Goal: Transaction & Acquisition: Purchase product/service

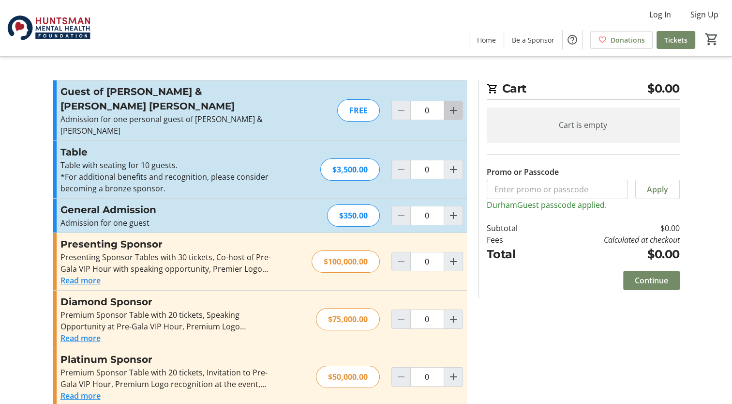
click at [453, 105] on mat-icon "Increment by one" at bounding box center [454, 111] width 12 height 12
type input "1"
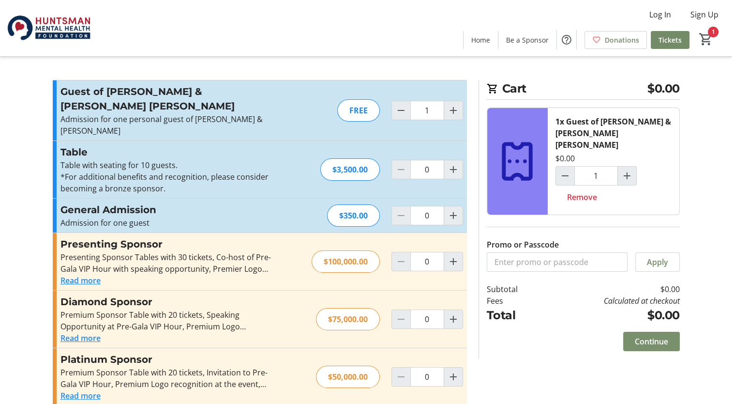
click at [645, 335] on span "Continue" at bounding box center [651, 341] width 33 height 12
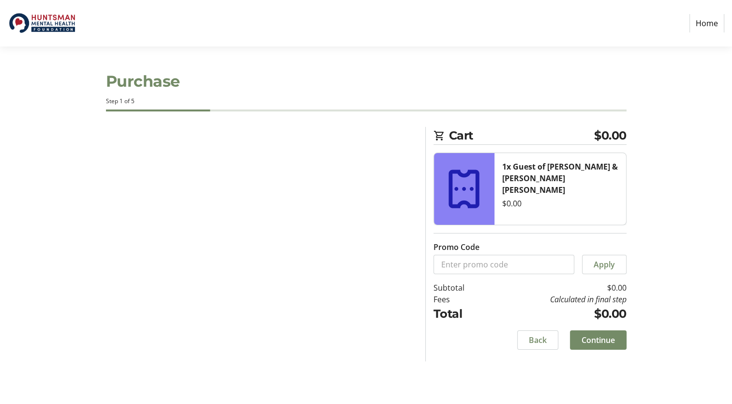
select select "US"
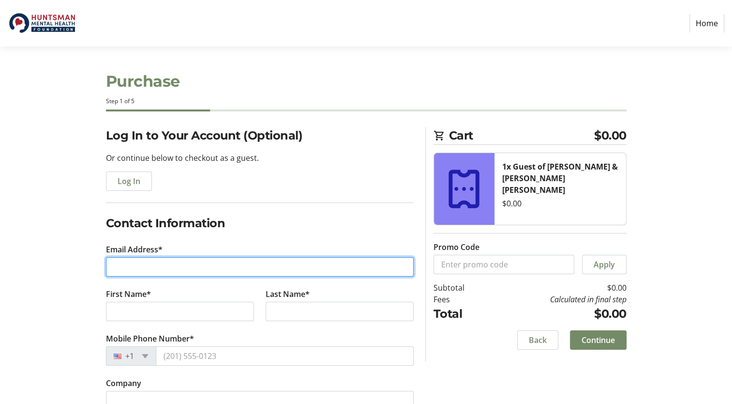
click at [224, 268] on input "Email Address*" at bounding box center [260, 266] width 308 height 19
type input "[PERSON_NAME][EMAIL_ADDRESS][PERSON_NAME][DOMAIN_NAME][US_STATE]"
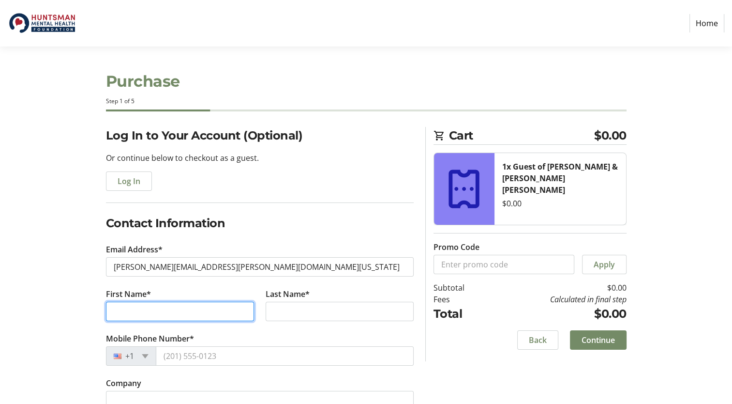
type input "[PERSON_NAME]"
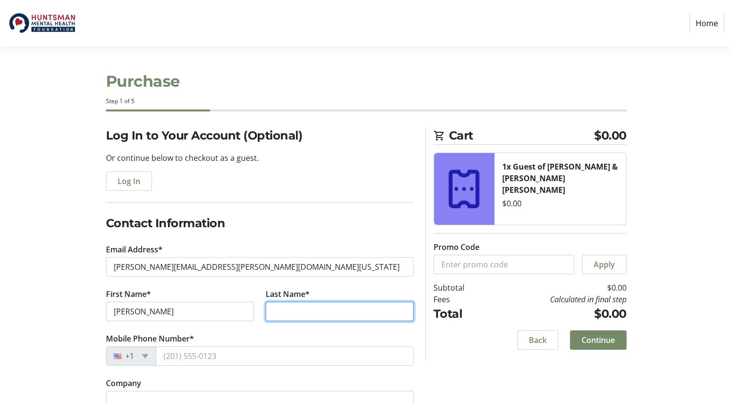
type input "[PERSON_NAME]"
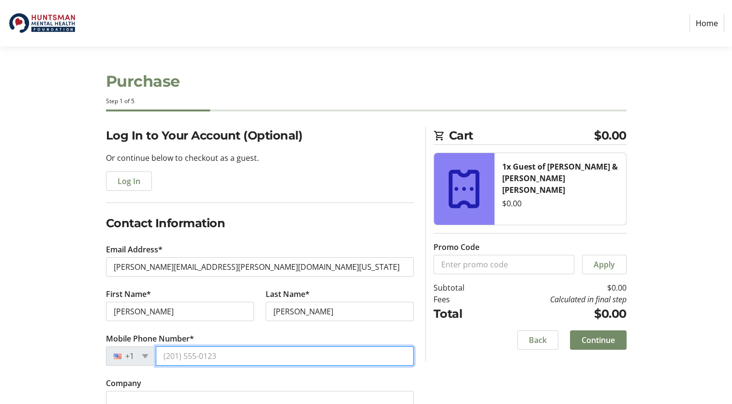
type input "[PHONE_NUMBER]"
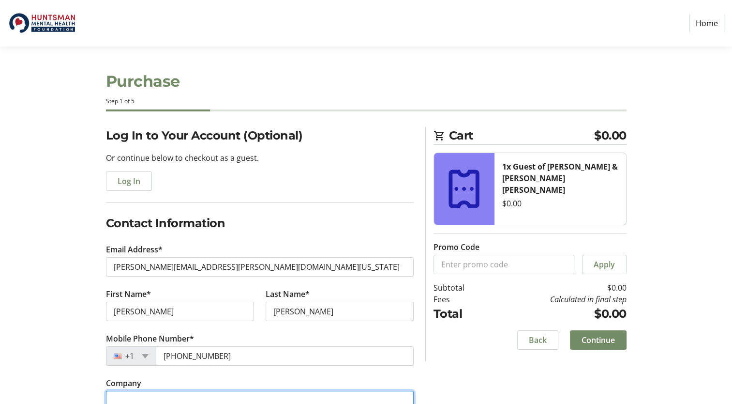
type input "N/A"
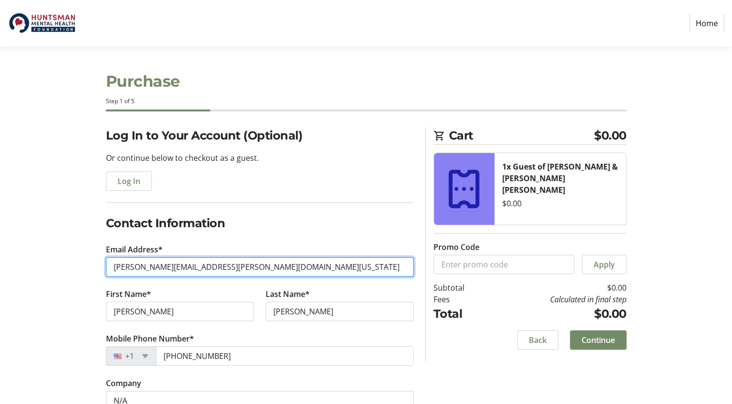
type input "[PERSON_NAME][EMAIL_ADDRESS][PERSON_NAME][US_STATE][DOMAIN_NAME]"
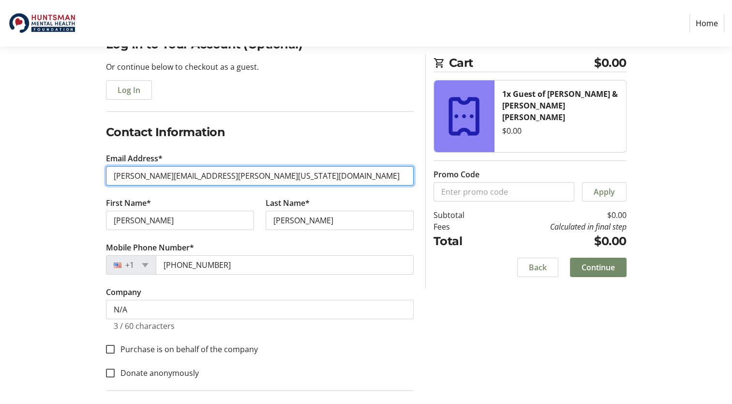
scroll to position [97, 0]
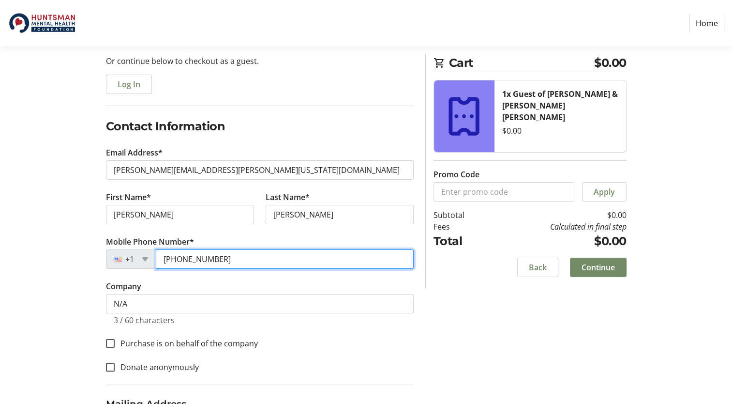
click at [235, 260] on input "[PHONE_NUMBER]" at bounding box center [285, 258] width 258 height 19
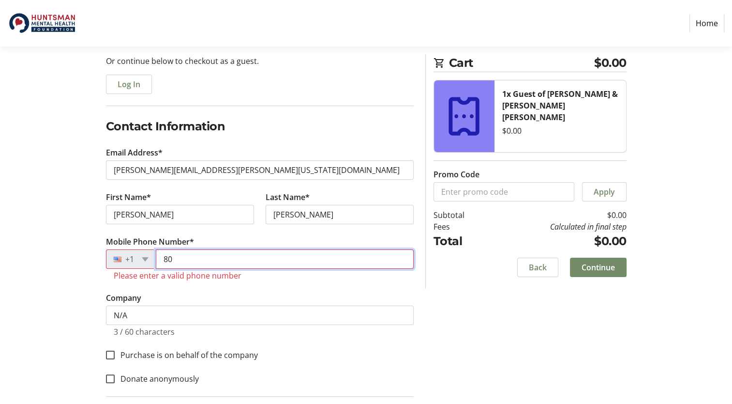
type input "8"
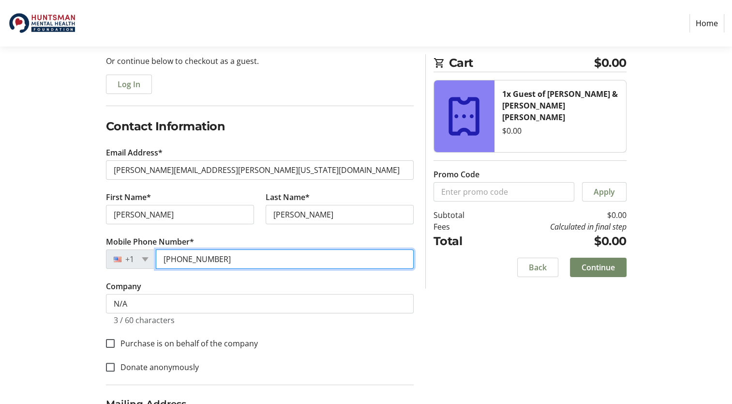
type input "[PHONE_NUMBER]"
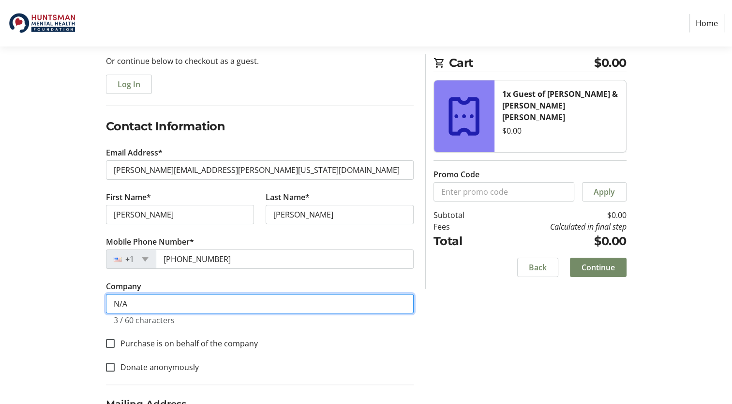
click at [247, 303] on input "N/A" at bounding box center [260, 303] width 308 height 19
type input "N"
type input "HMHI"
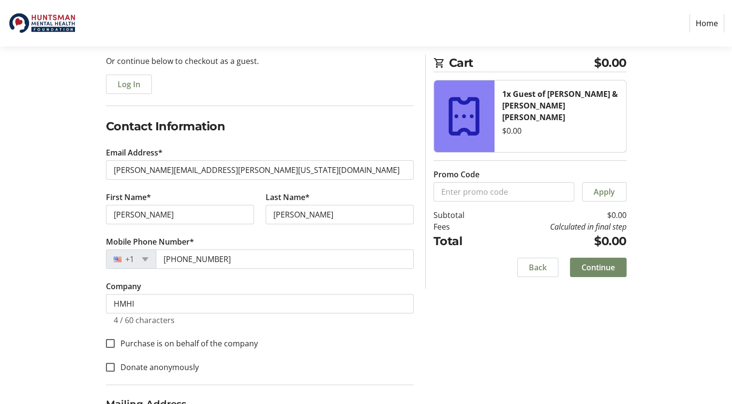
click at [420, 338] on div "Log In to Your Account (Optional) Or continue below to checkout as a guest. Log…" at bounding box center [366, 295] width 639 height 530
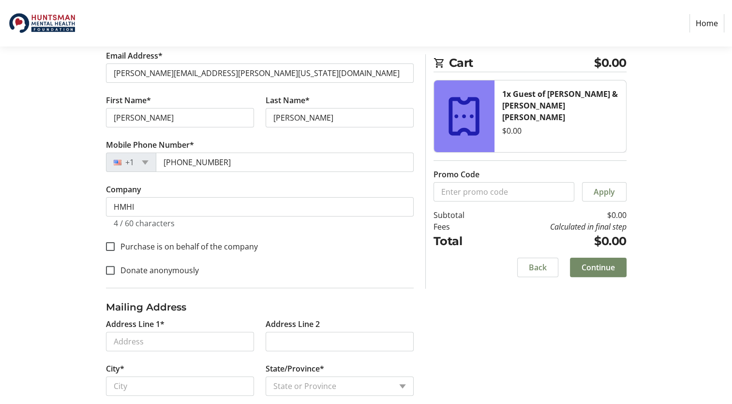
scroll to position [242, 0]
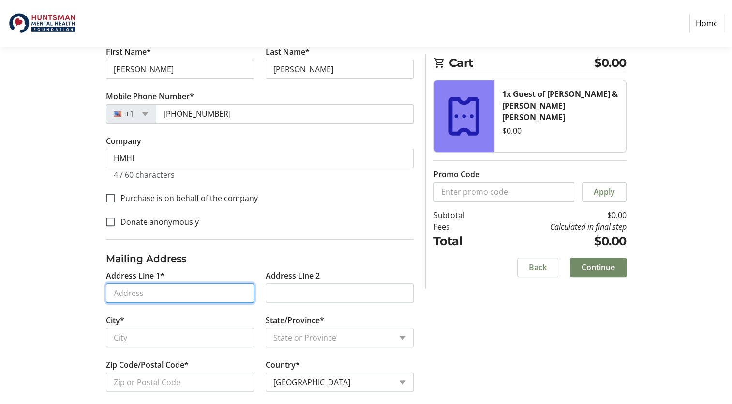
click at [125, 291] on input "Address Line 1*" at bounding box center [180, 292] width 148 height 19
type input "[STREET_ADDRESS][PERSON_NAME]"
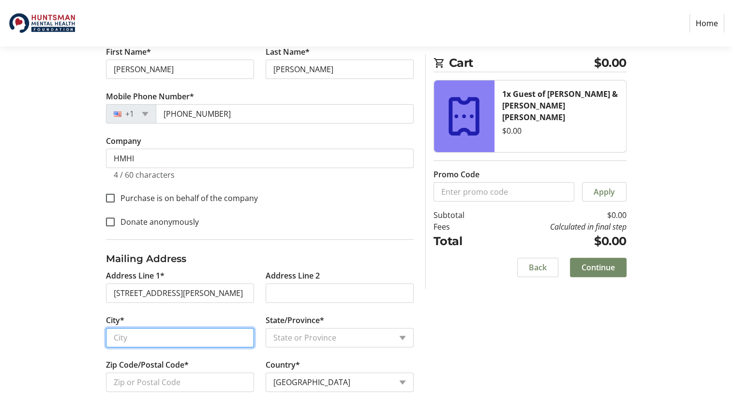
type input "Bountiful"
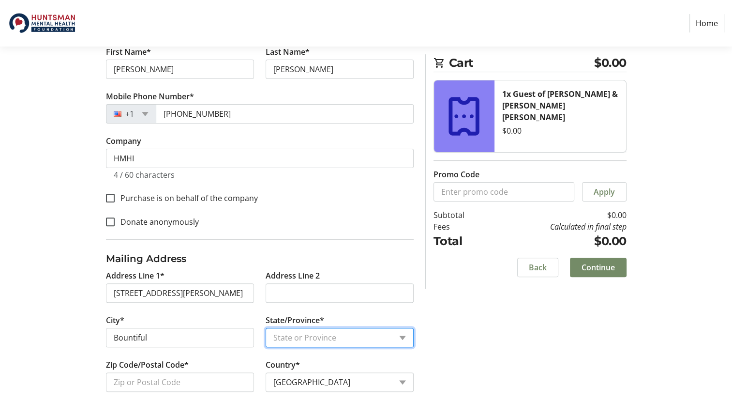
select select "UT"
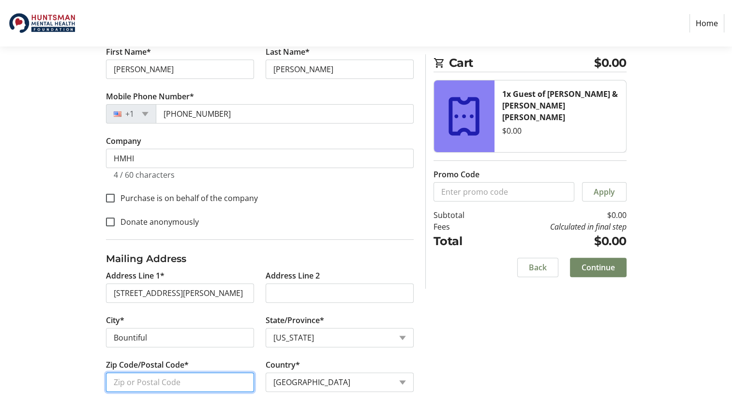
type input "84010"
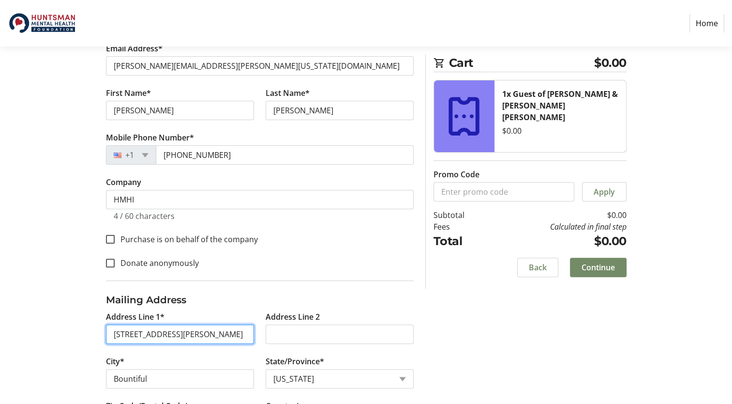
scroll to position [106, 0]
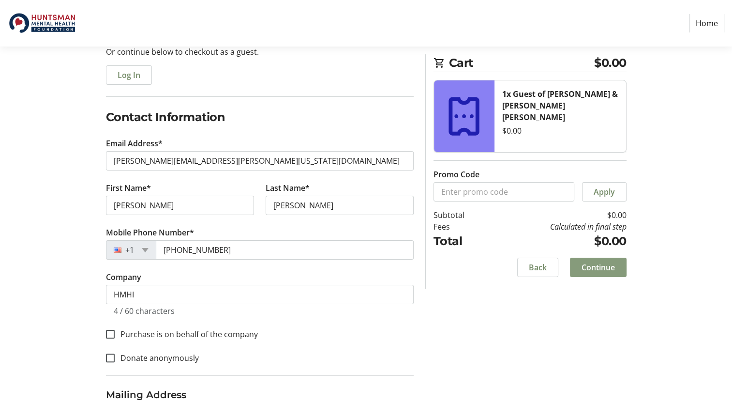
click at [602, 265] on span "Continue" at bounding box center [598, 267] width 33 height 12
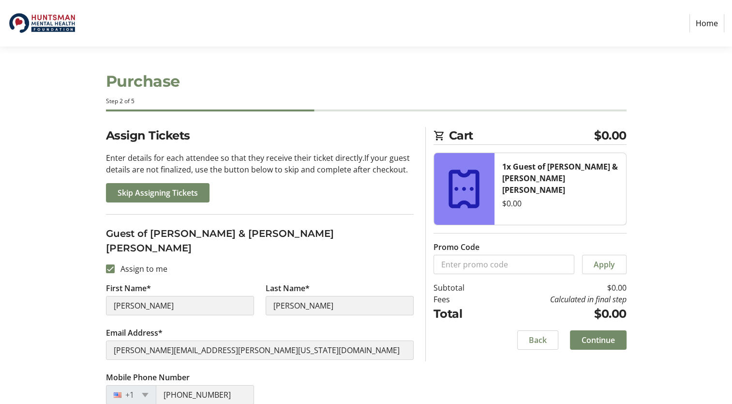
scroll to position [41, 0]
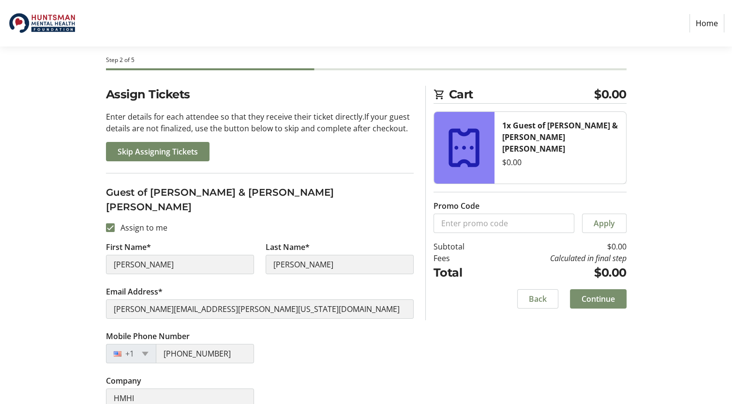
click at [602, 303] on span "Continue" at bounding box center [598, 299] width 33 height 12
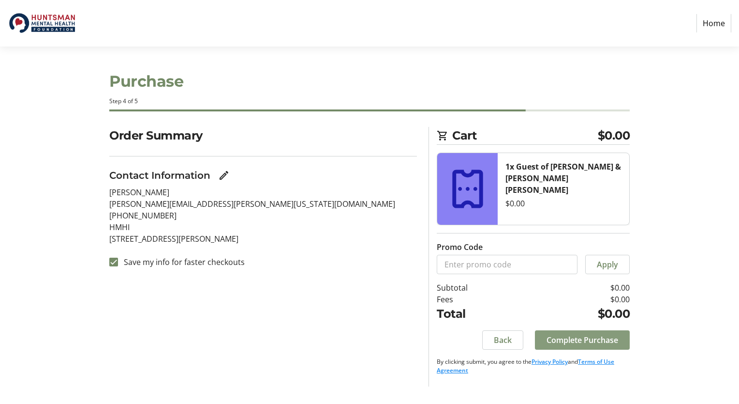
click at [580, 341] on span "Complete Purchase" at bounding box center [583, 340] width 72 height 12
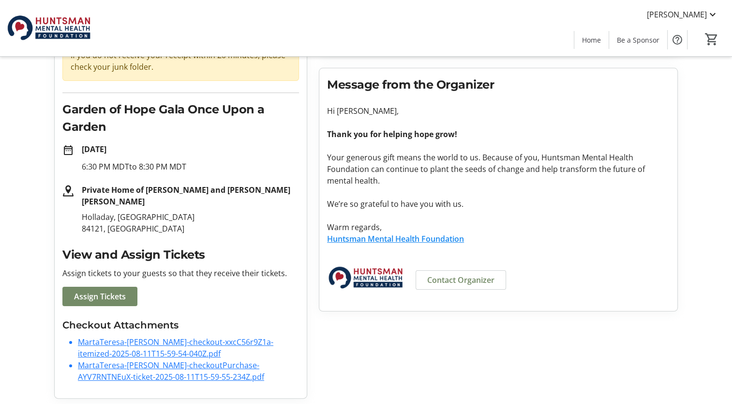
scroll to position [110, 0]
